Goal: Task Accomplishment & Management: Complete application form

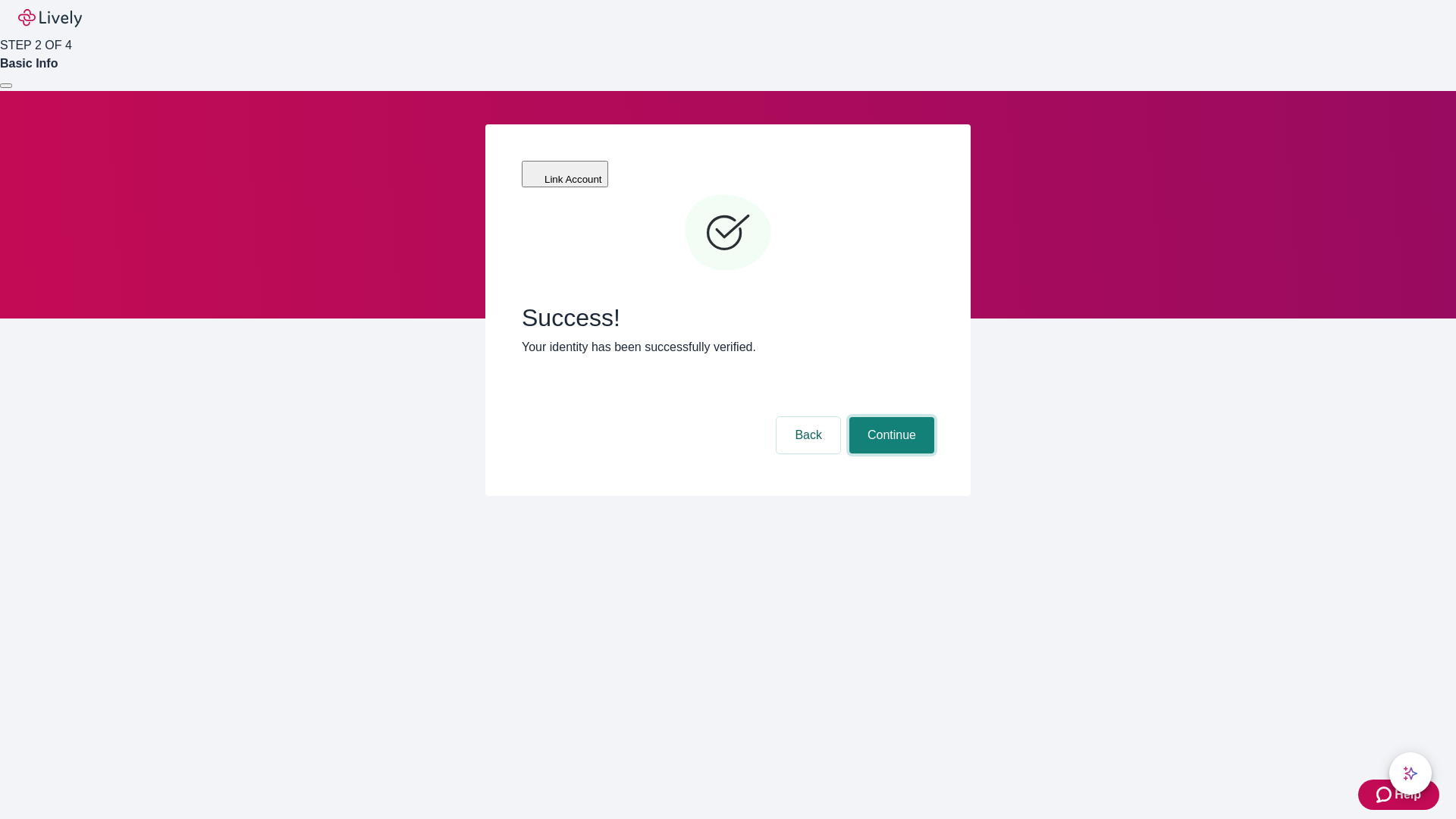
click at [889, 417] on button "Continue" at bounding box center [892, 435] width 85 height 36
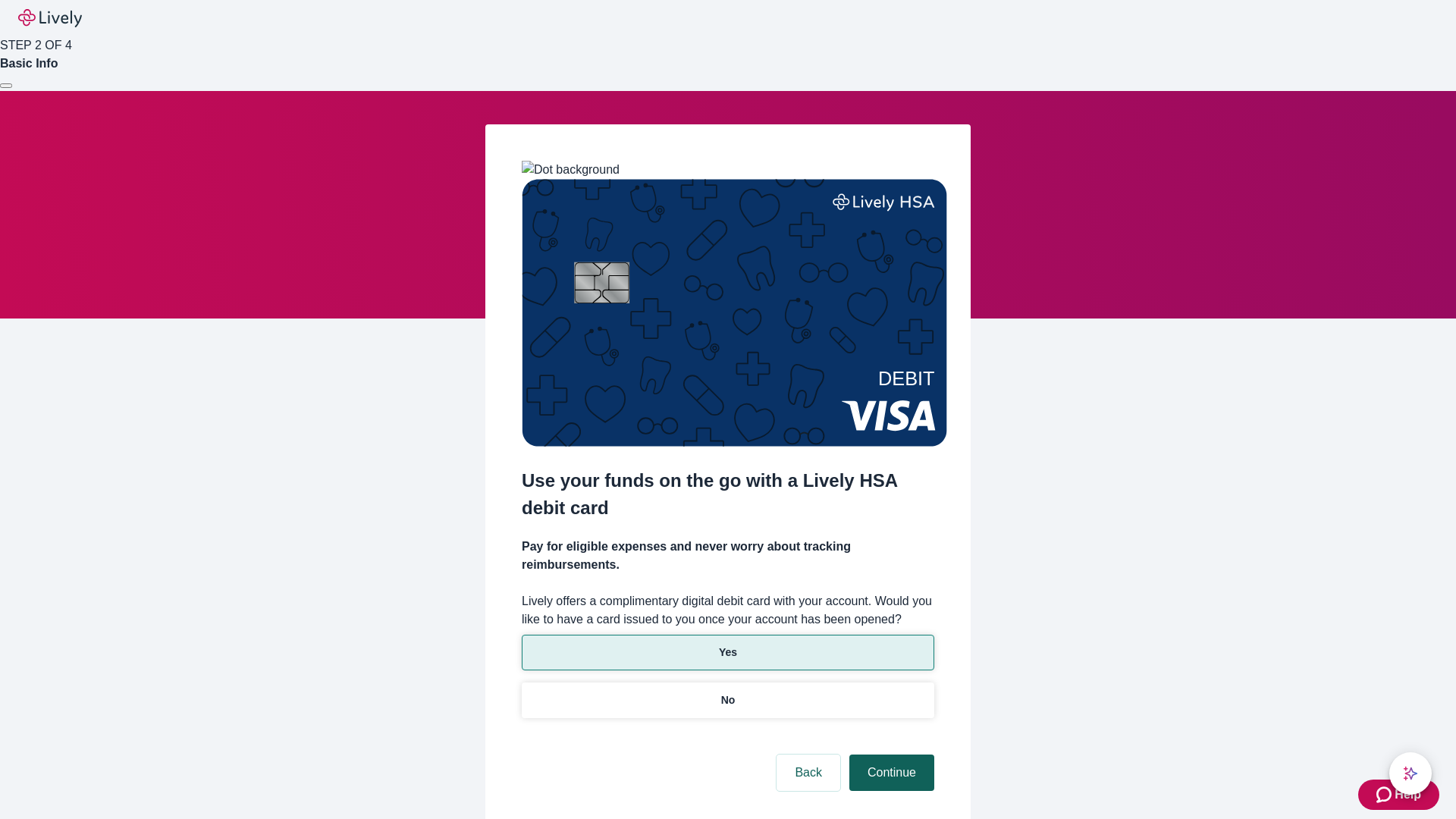
click at [728, 645] on p "Yes" at bounding box center [728, 653] width 18 height 16
click at [889, 754] on button "Continue" at bounding box center [892, 772] width 85 height 36
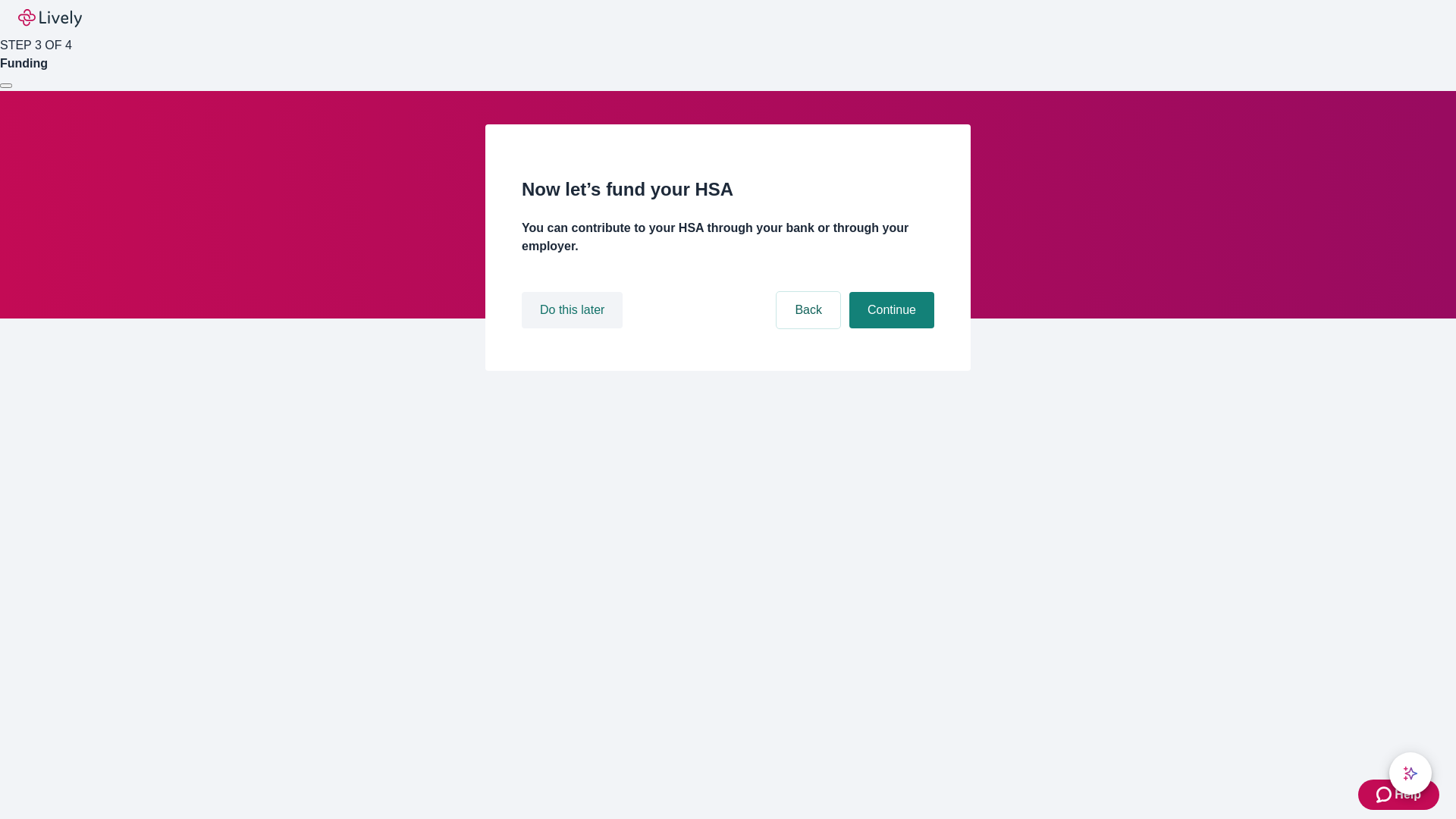
click at [574, 328] on button "Do this later" at bounding box center [572, 309] width 100 height 36
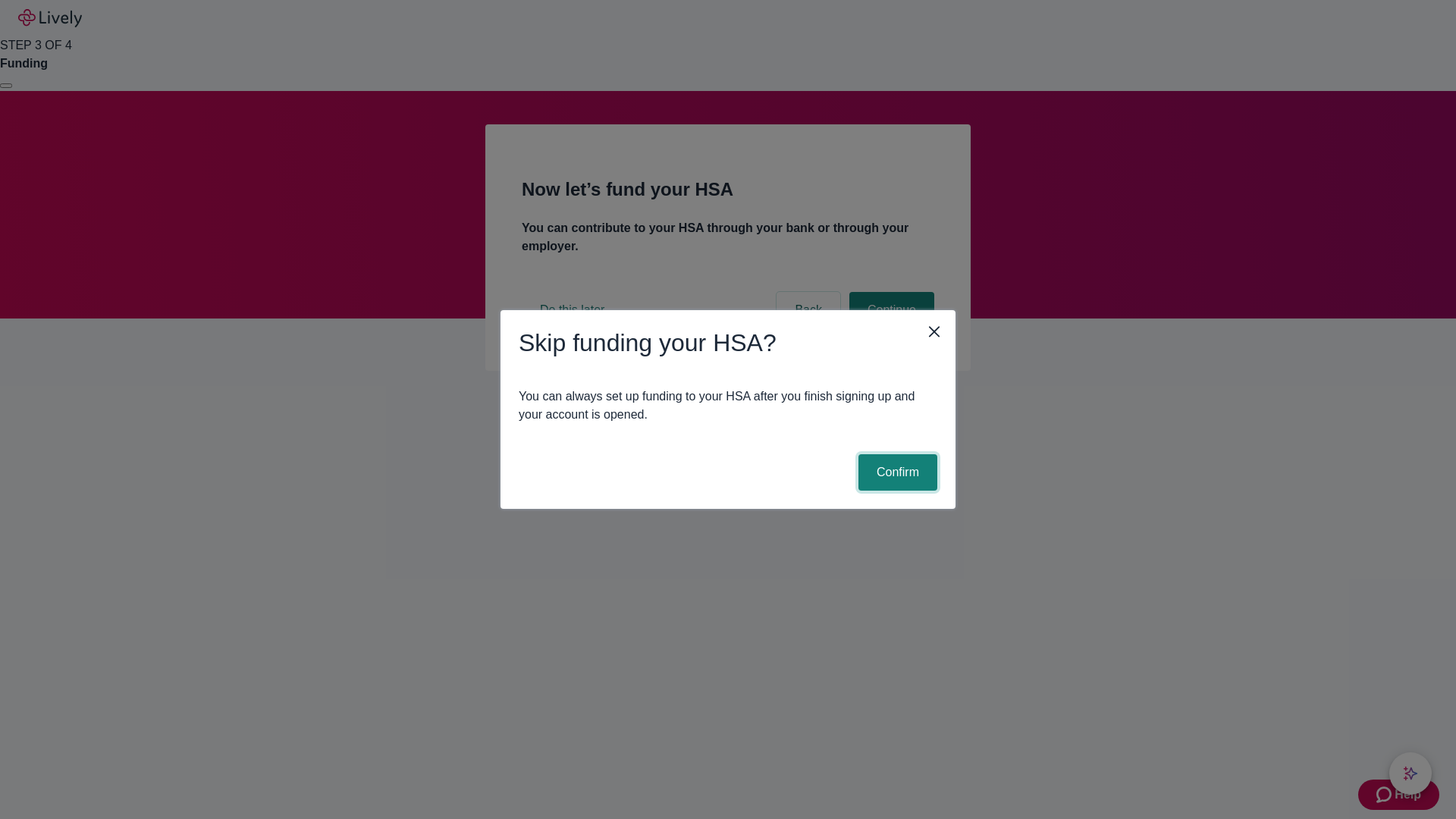
click at [896, 472] on button "Confirm" at bounding box center [898, 472] width 79 height 36
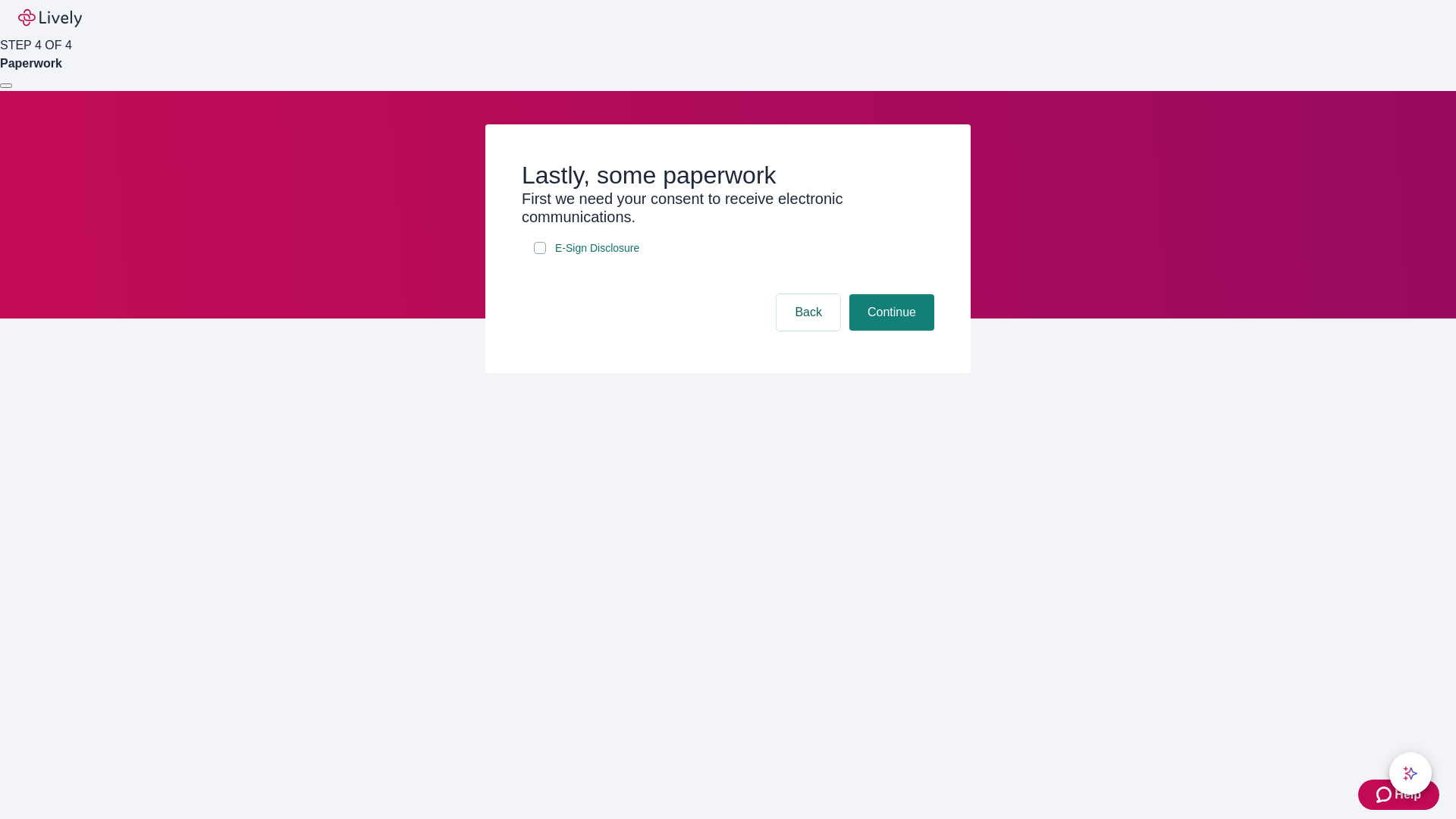
click at [539, 254] on input "E-Sign Disclosure" at bounding box center [539, 248] width 12 height 12
checkbox input "true"
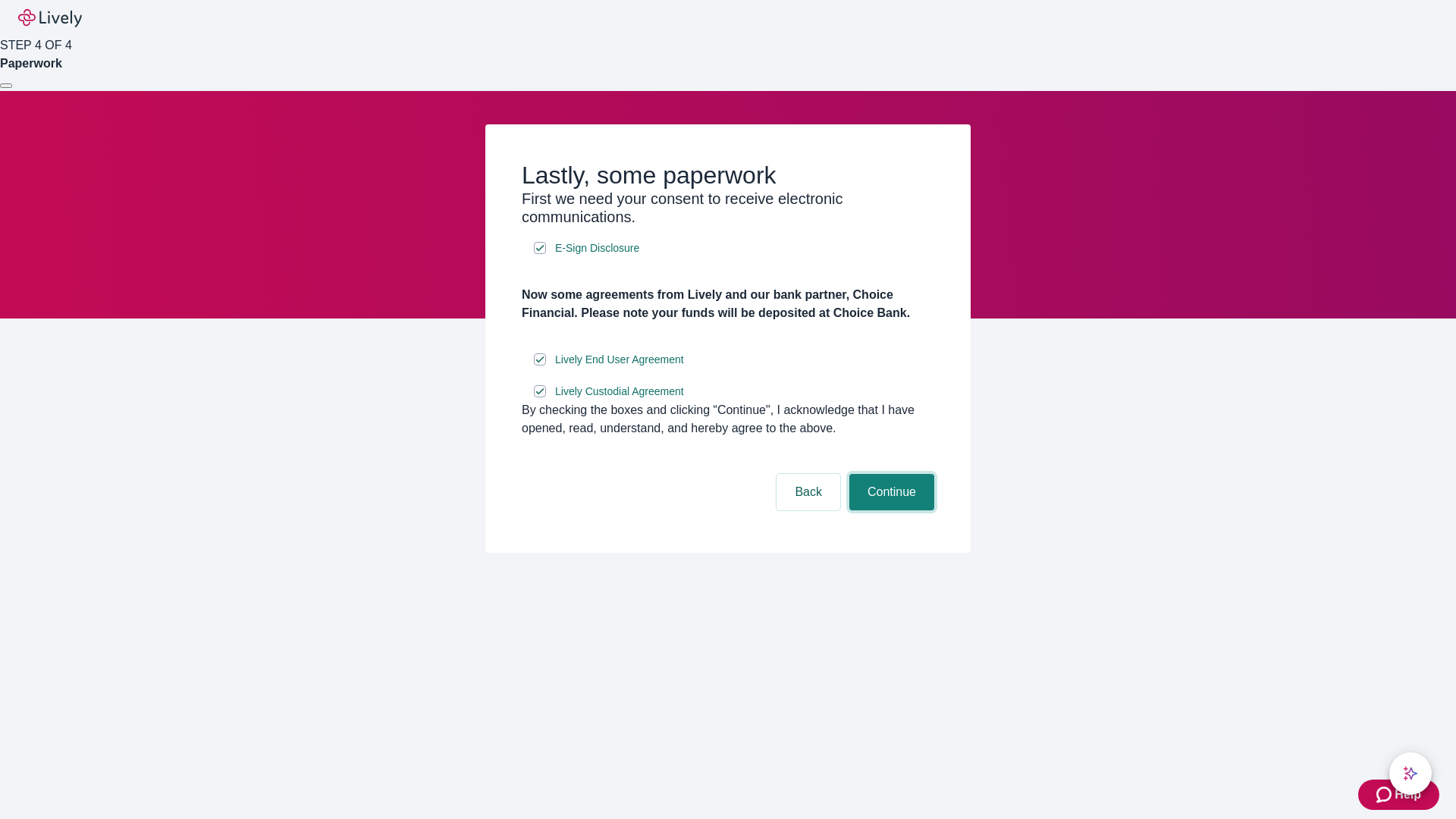
click at [889, 510] on button "Continue" at bounding box center [892, 491] width 85 height 36
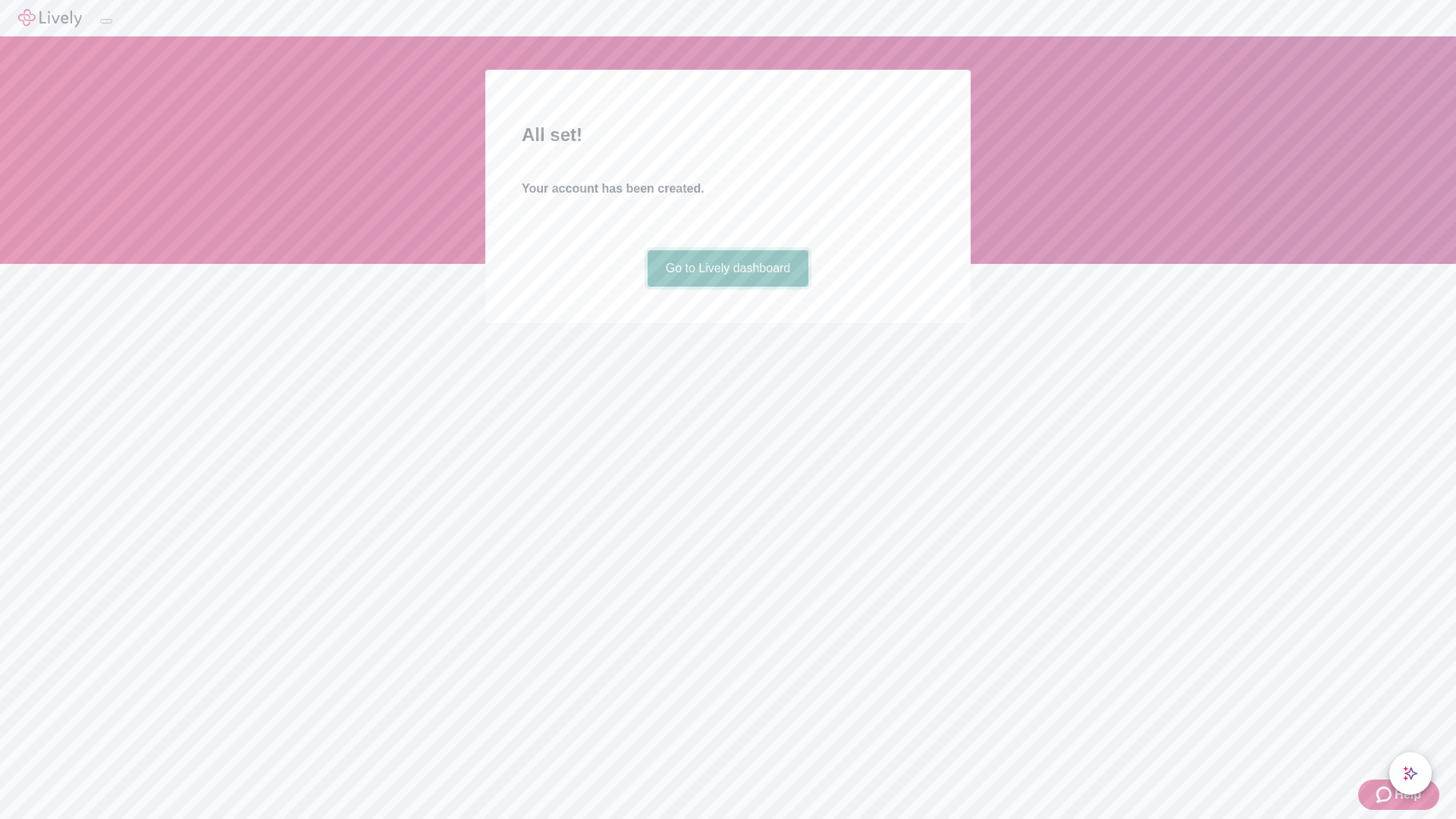
click at [728, 286] on link "Go to Lively dashboard" at bounding box center [728, 268] width 161 height 36
